Goal: Navigation & Orientation: Find specific page/section

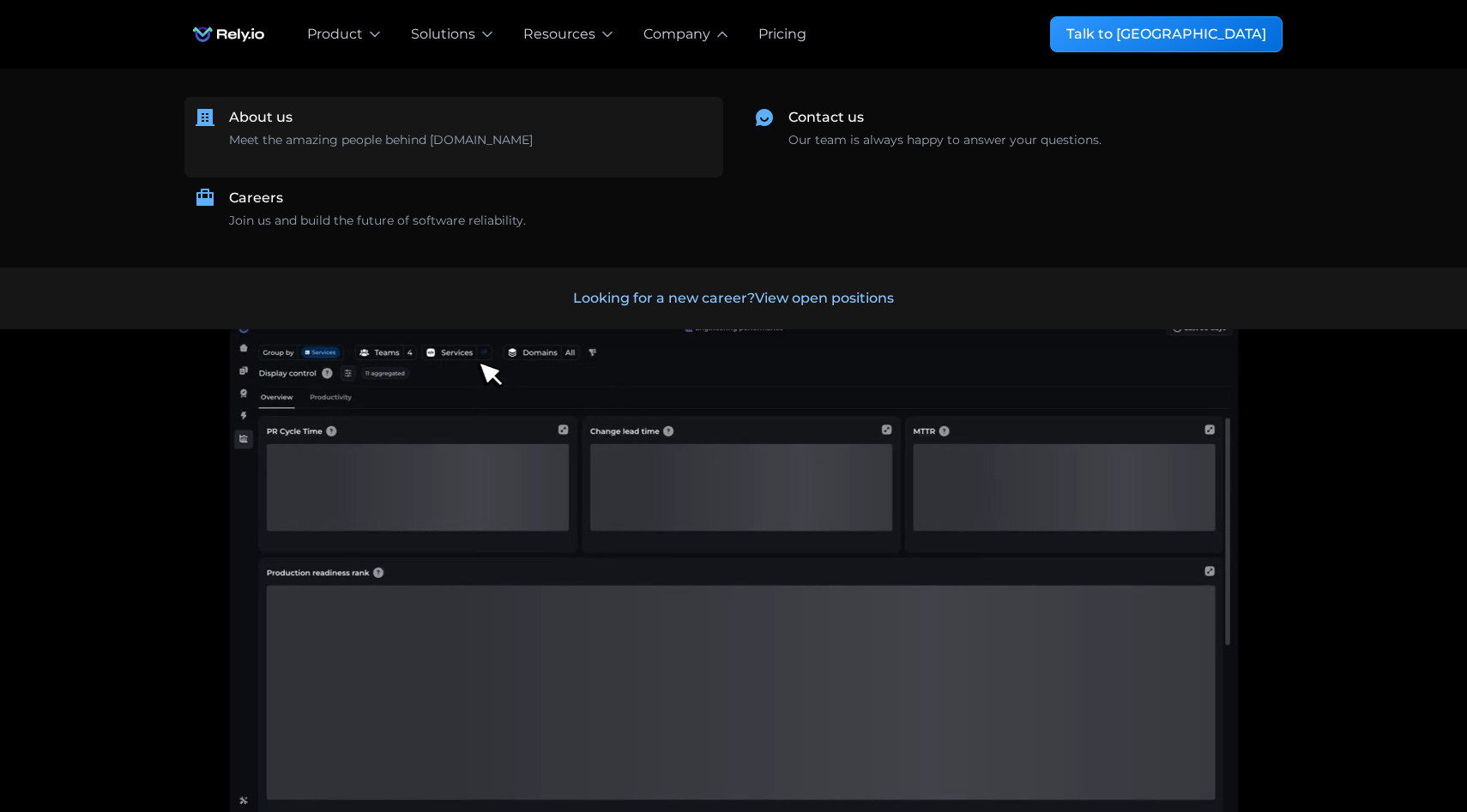
click at [505, 133] on div "About us Meet the amazing people behind [DOMAIN_NAME] ‍" at bounding box center [470, 136] width 484 height 60
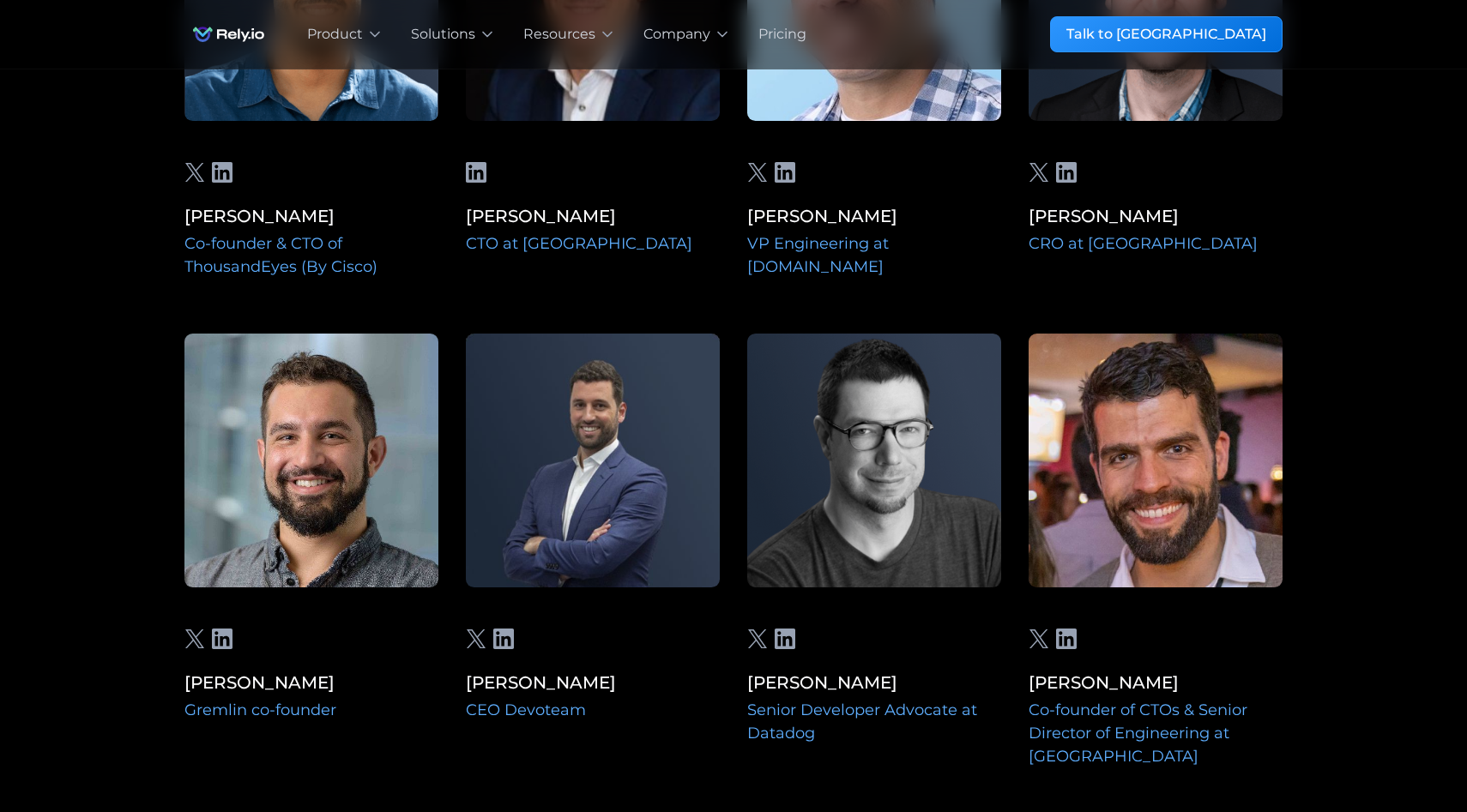
scroll to position [4250, 0]
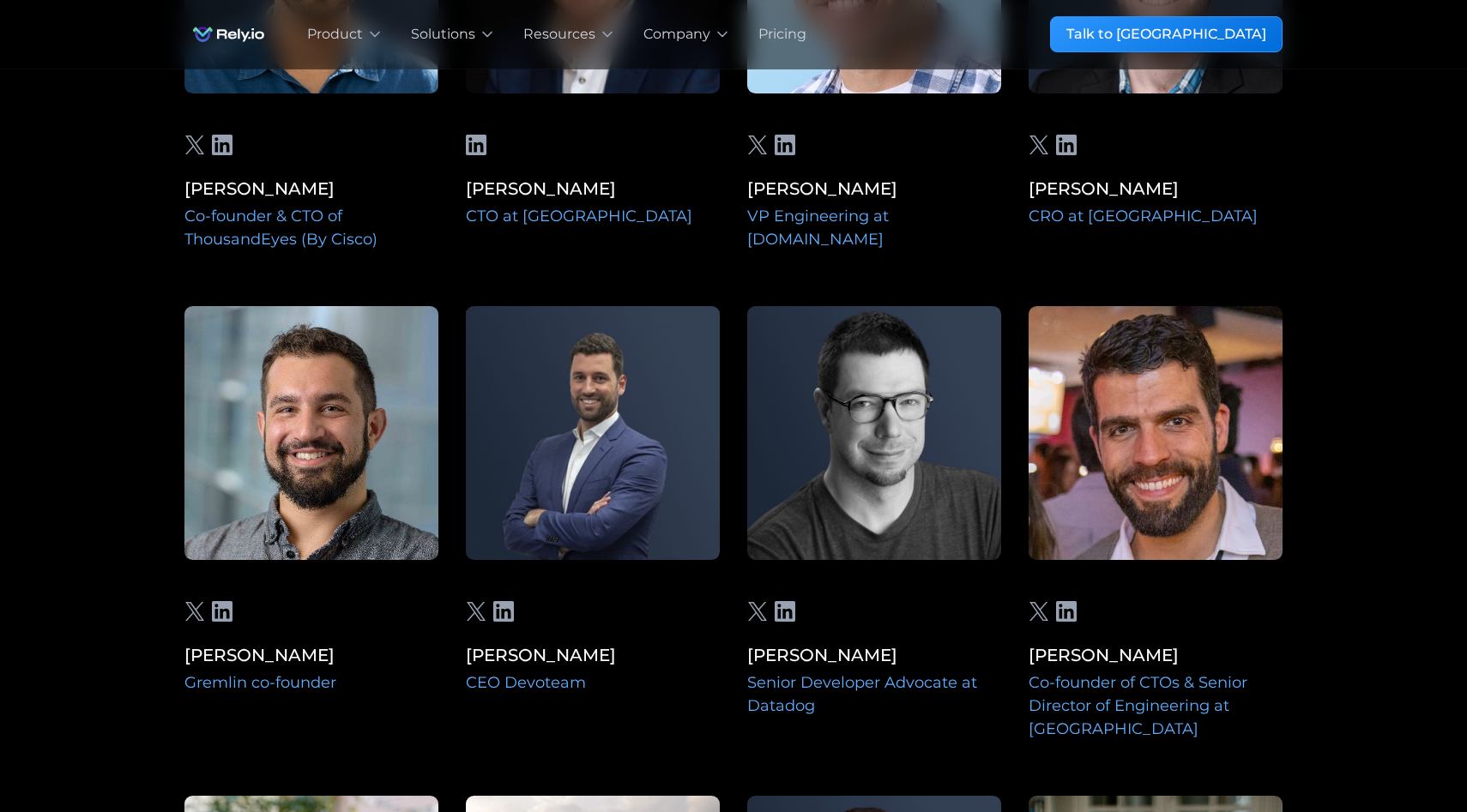
click at [328, 442] on img at bounding box center [311, 433] width 254 height 254
click at [319, 412] on img at bounding box center [311, 433] width 254 height 254
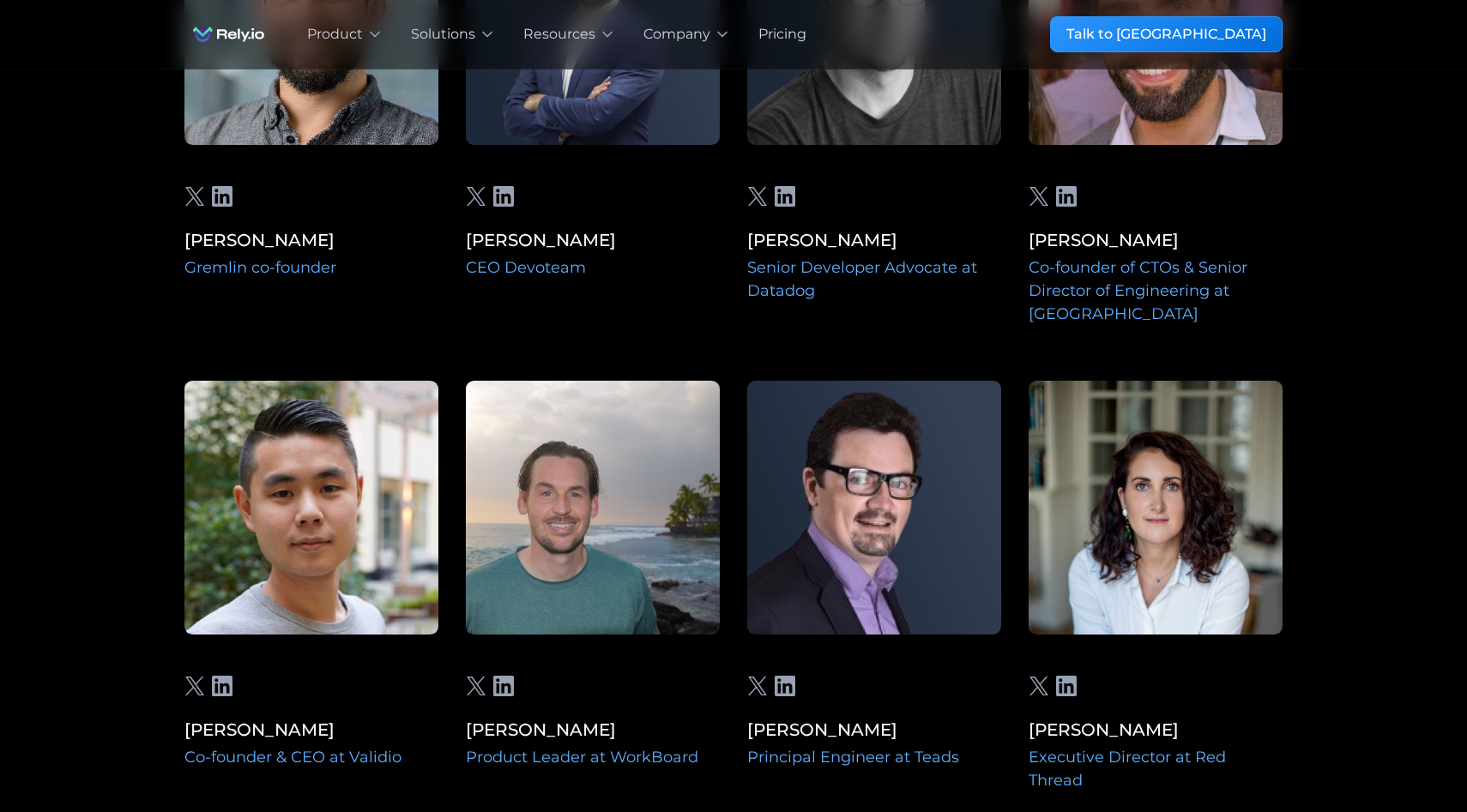
scroll to position [4812, 0]
